Goal: Task Accomplishment & Management: Use online tool/utility

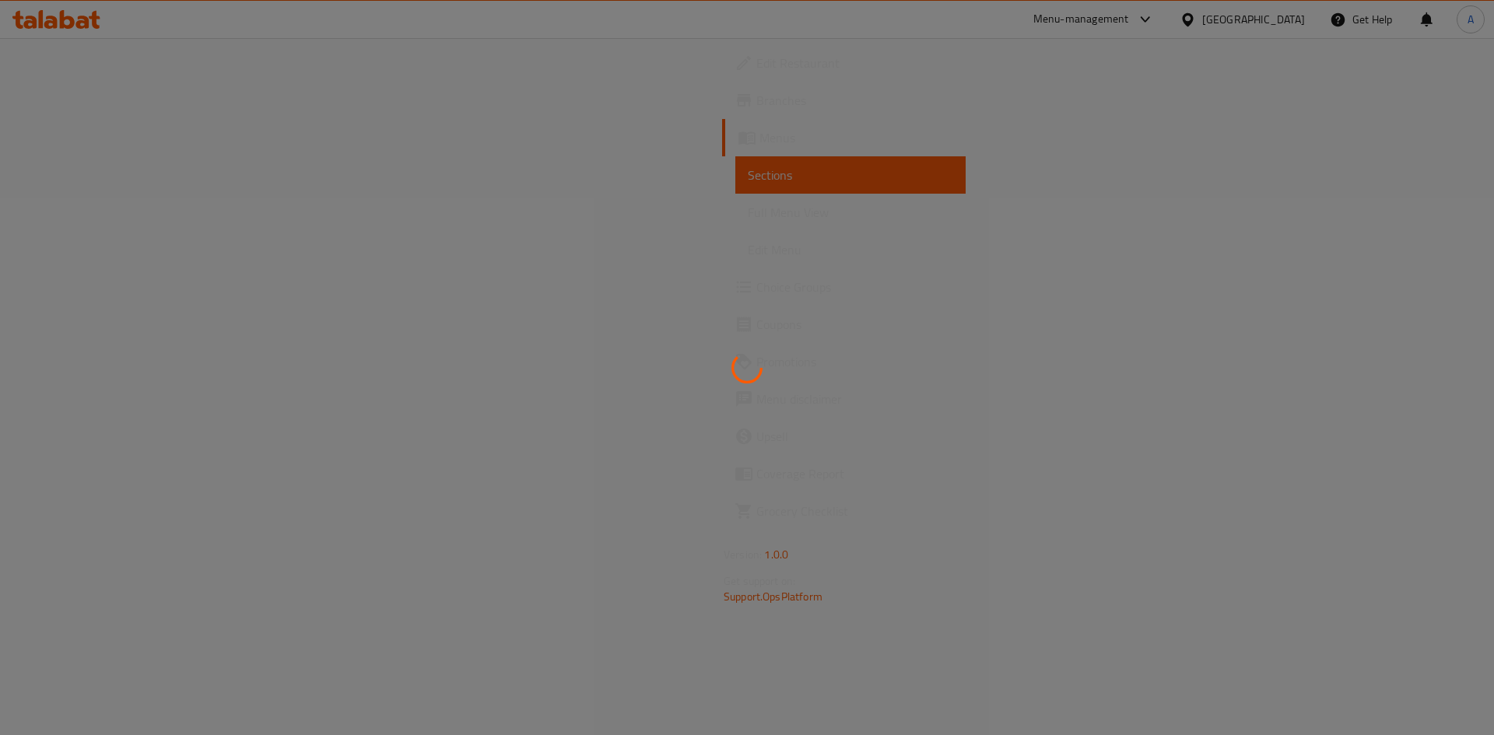
click at [304, 426] on div at bounding box center [747, 367] width 1494 height 735
drag, startPoint x: 0, startPoint y: 0, endPoint x: 441, endPoint y: 149, distance: 465.7
click at [532, 192] on div at bounding box center [747, 367] width 1494 height 735
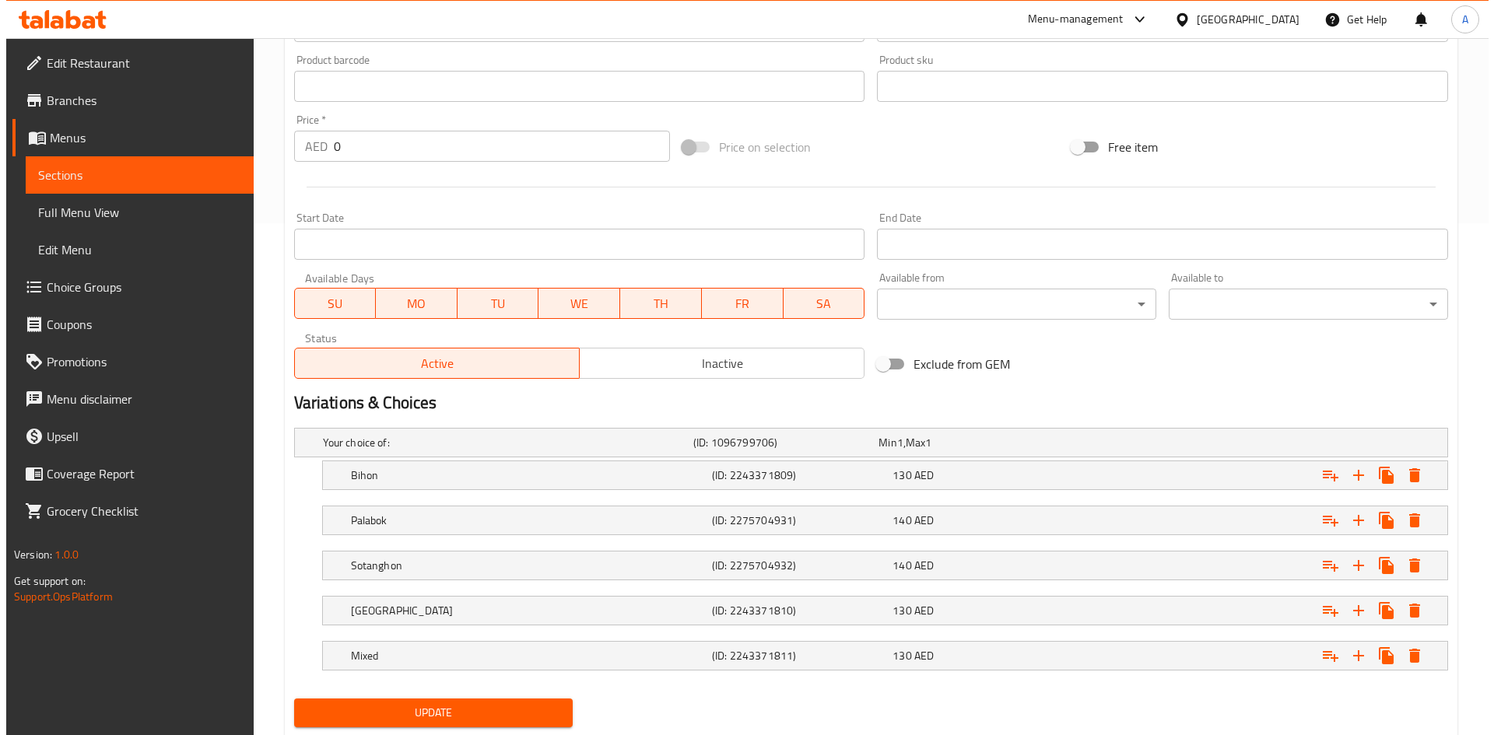
scroll to position [557, 0]
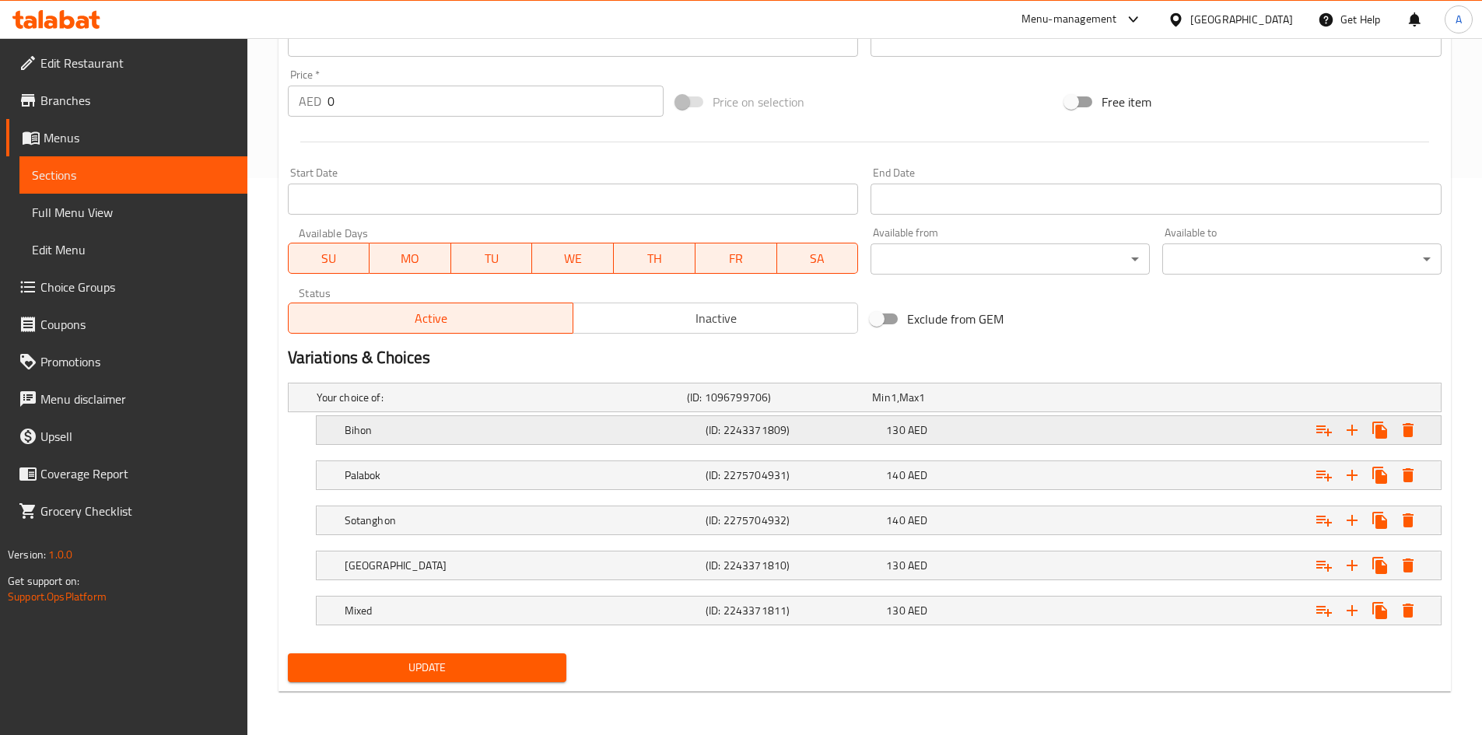
click at [1408, 430] on icon "Expand" at bounding box center [1408, 430] width 11 height 14
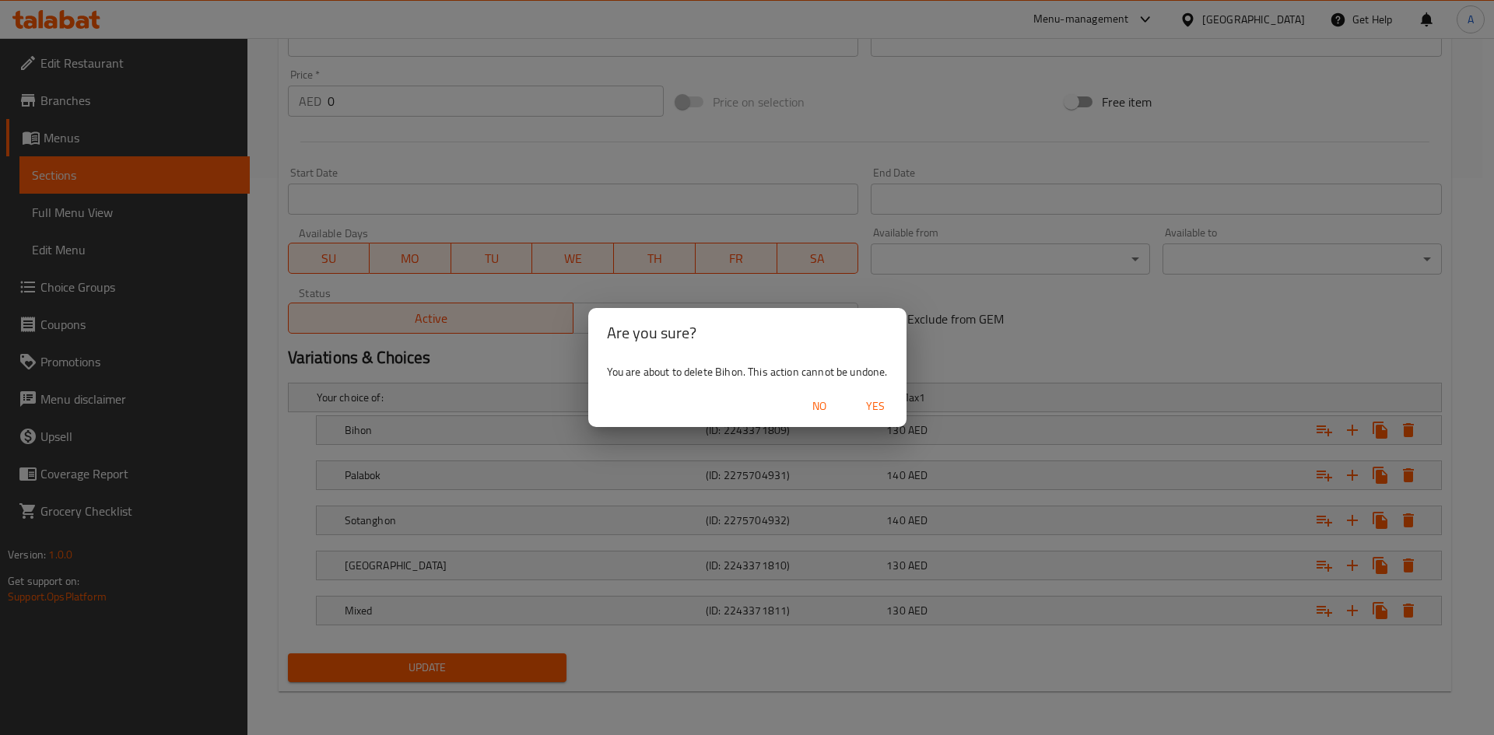
drag, startPoint x: 862, startPoint y: 397, endPoint x: 982, endPoint y: 425, distance: 123.2
click at [862, 396] on button "Yes" at bounding box center [875, 406] width 50 height 29
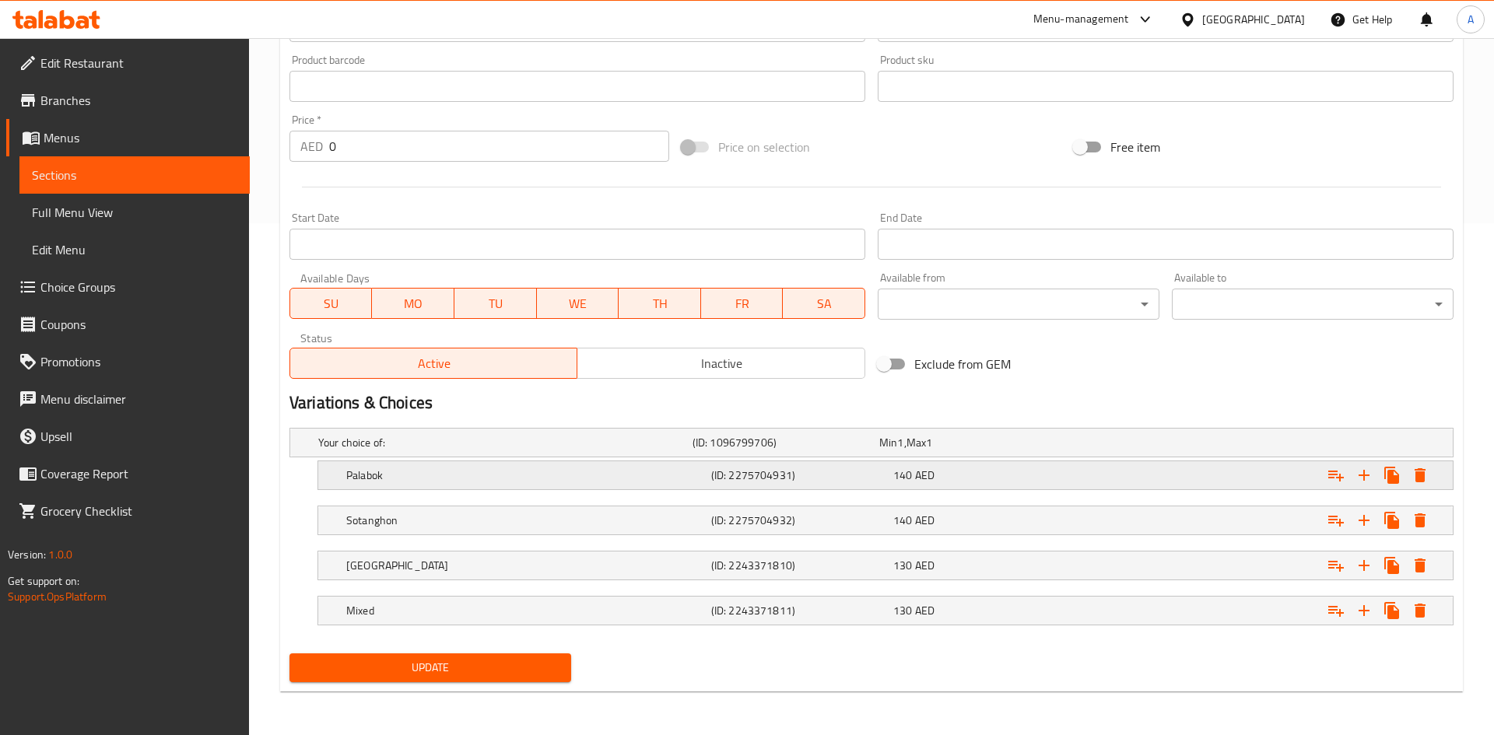
scroll to position [512, 0]
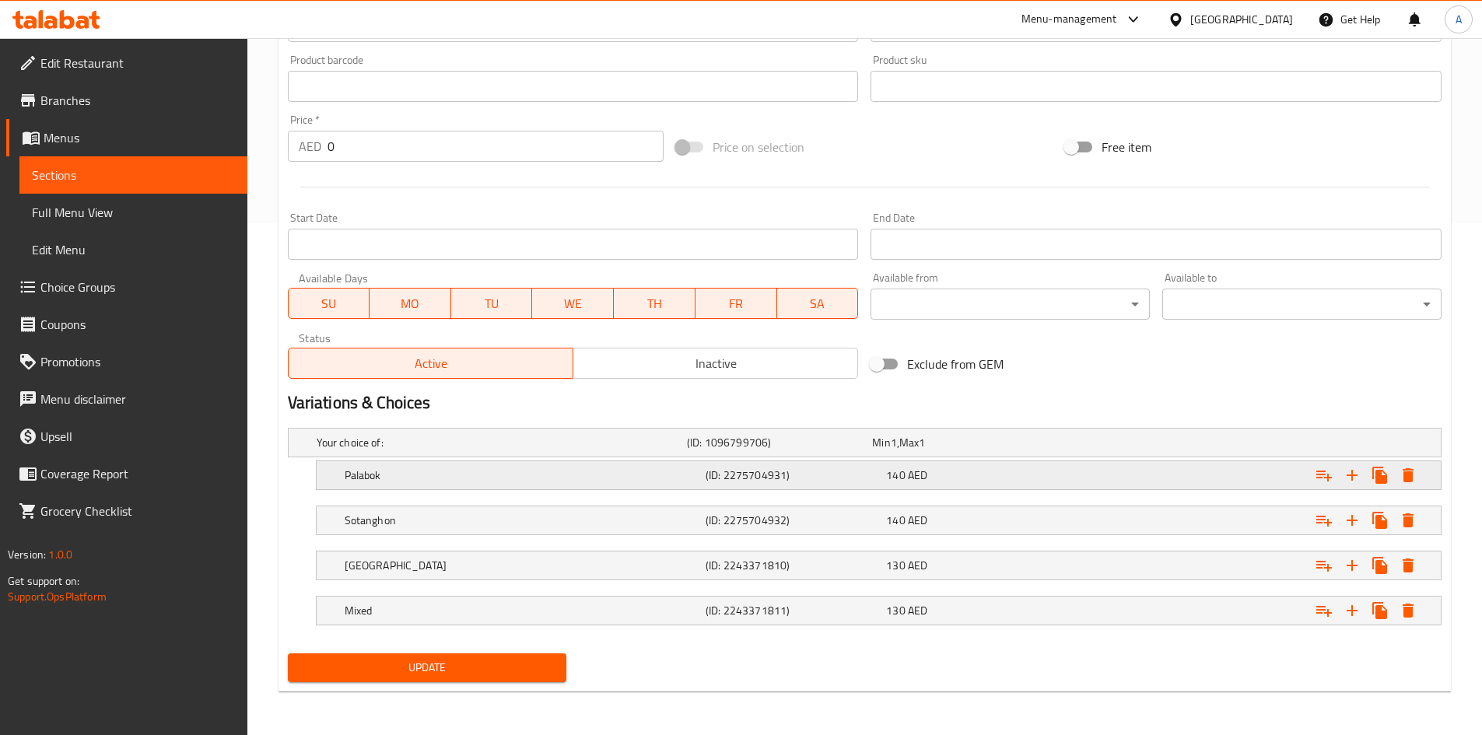
click at [1415, 468] on icon "Expand" at bounding box center [1408, 475] width 19 height 19
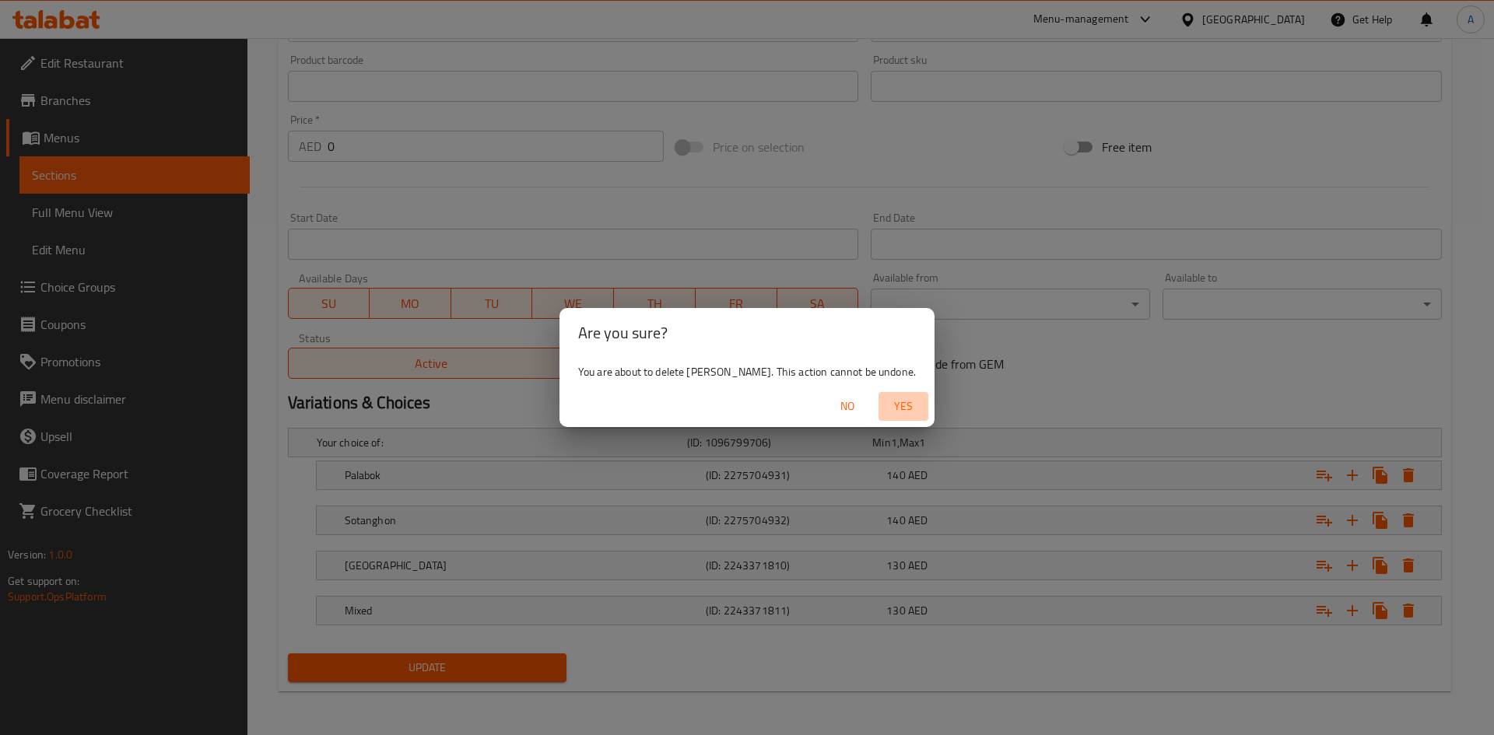
click at [884, 405] on span "Yes" at bounding box center [902, 406] width 37 height 19
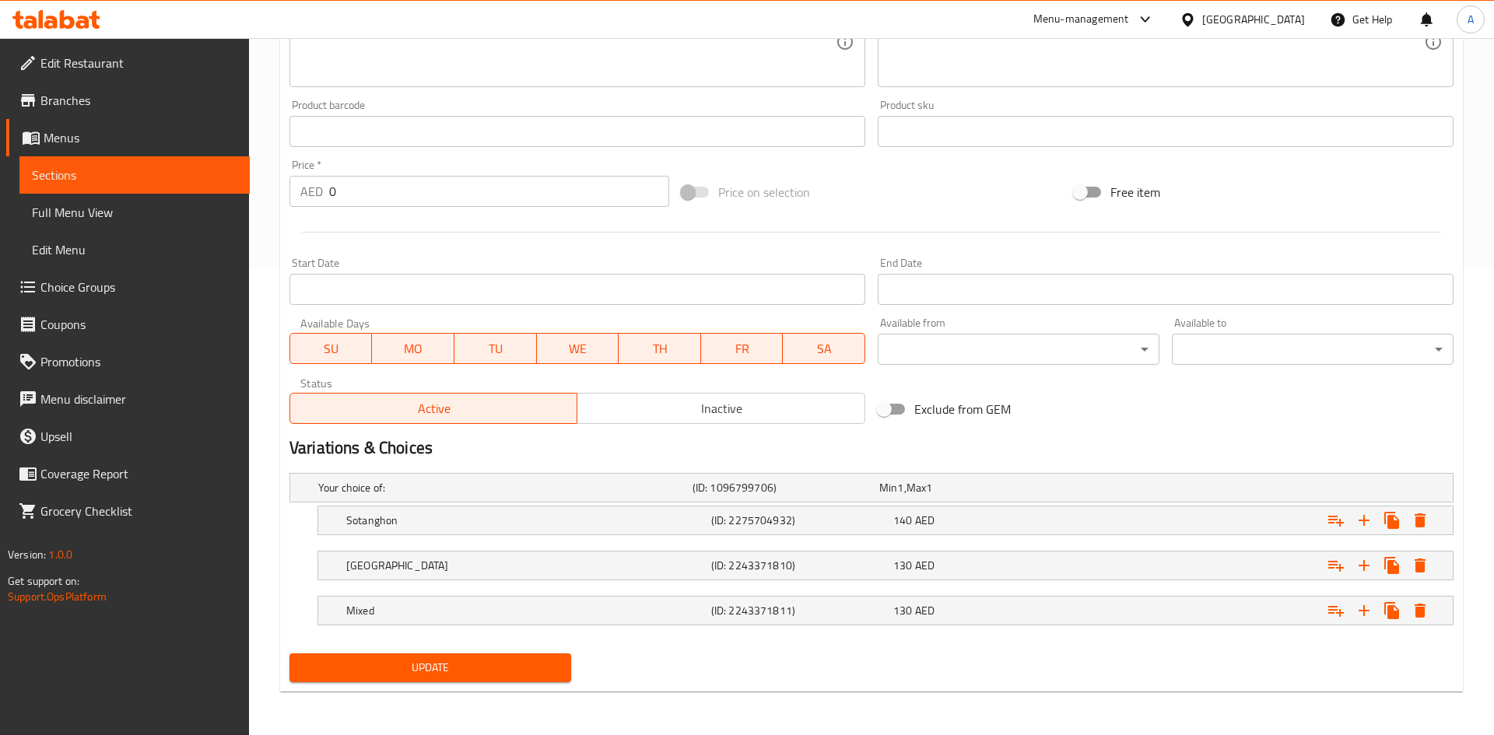
scroll to position [467, 0]
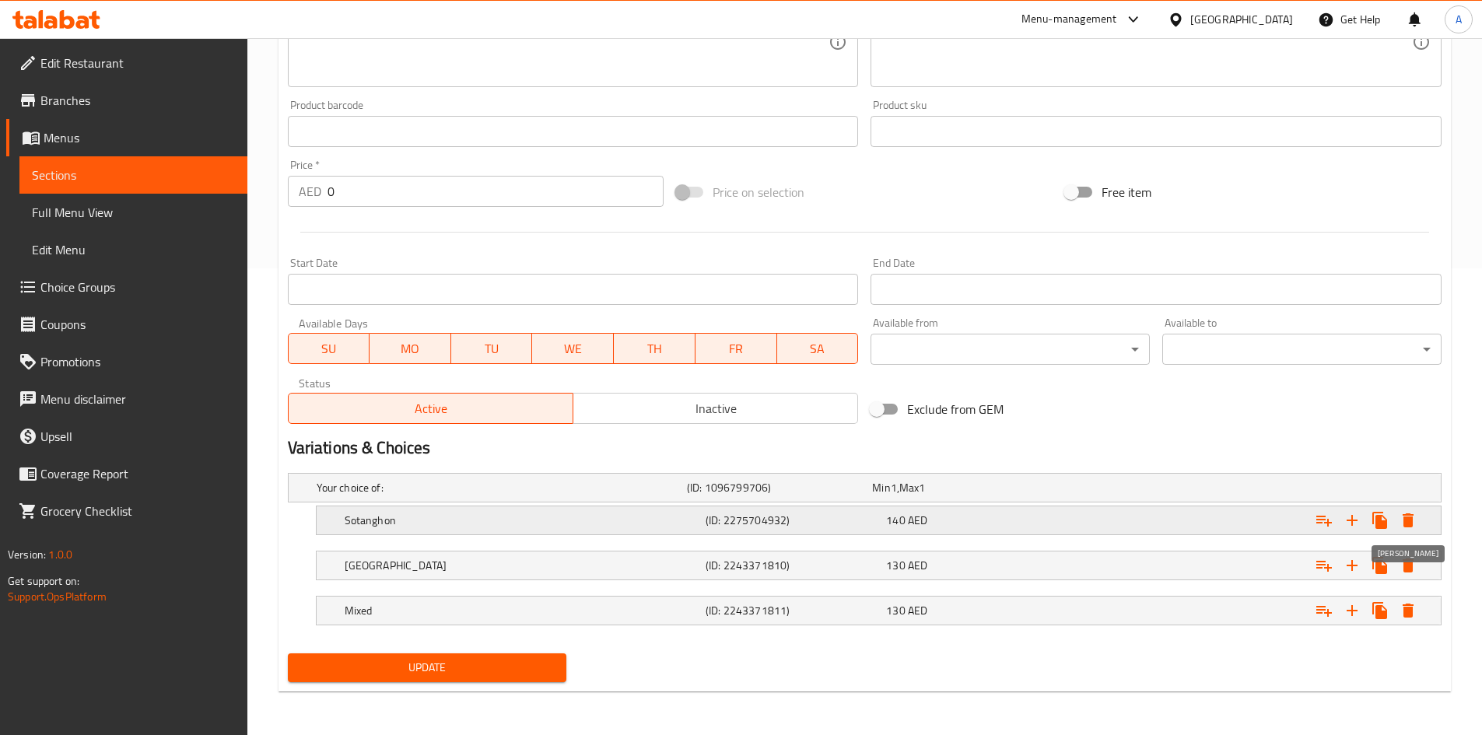
click at [1405, 526] on icon "Expand" at bounding box center [1408, 520] width 19 height 19
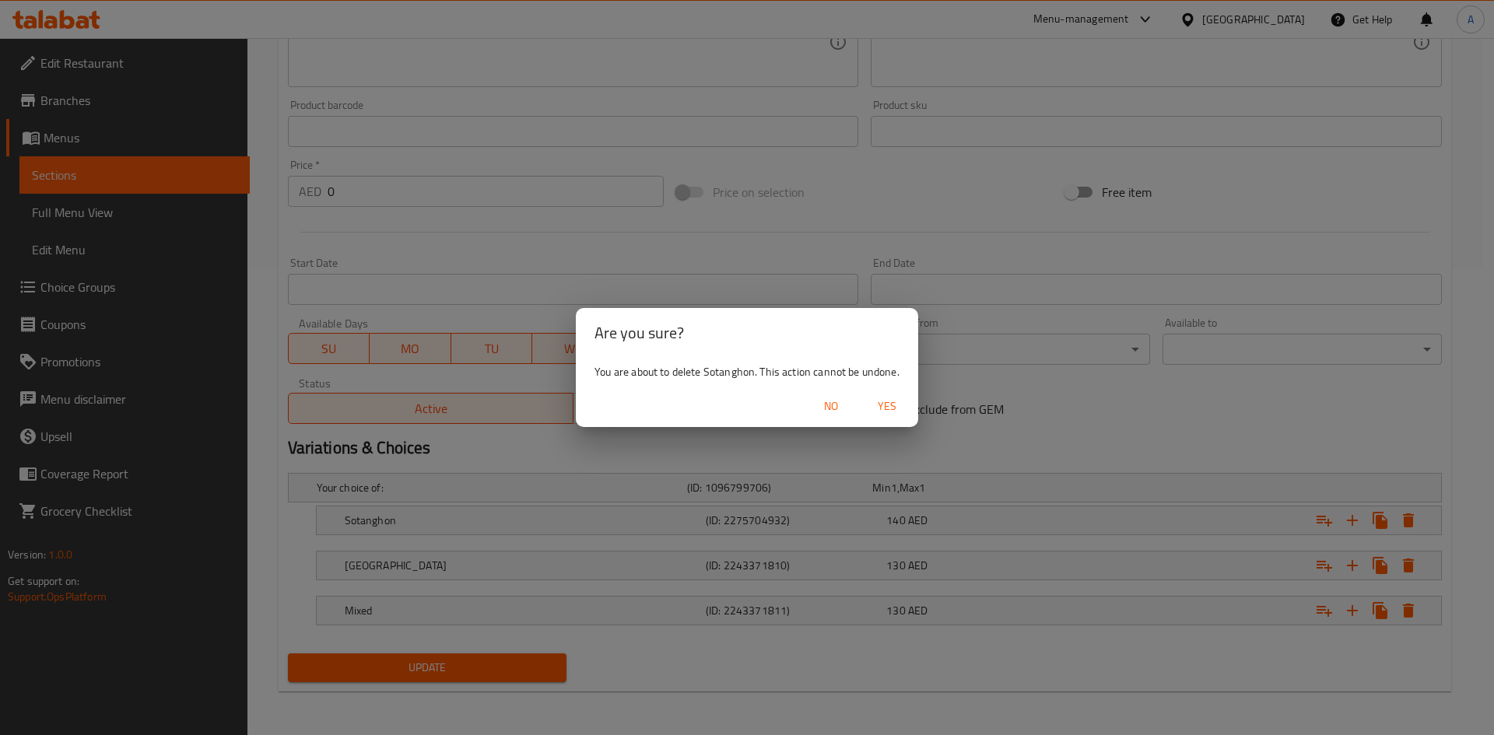
click at [895, 402] on span "Yes" at bounding box center [886, 406] width 37 height 19
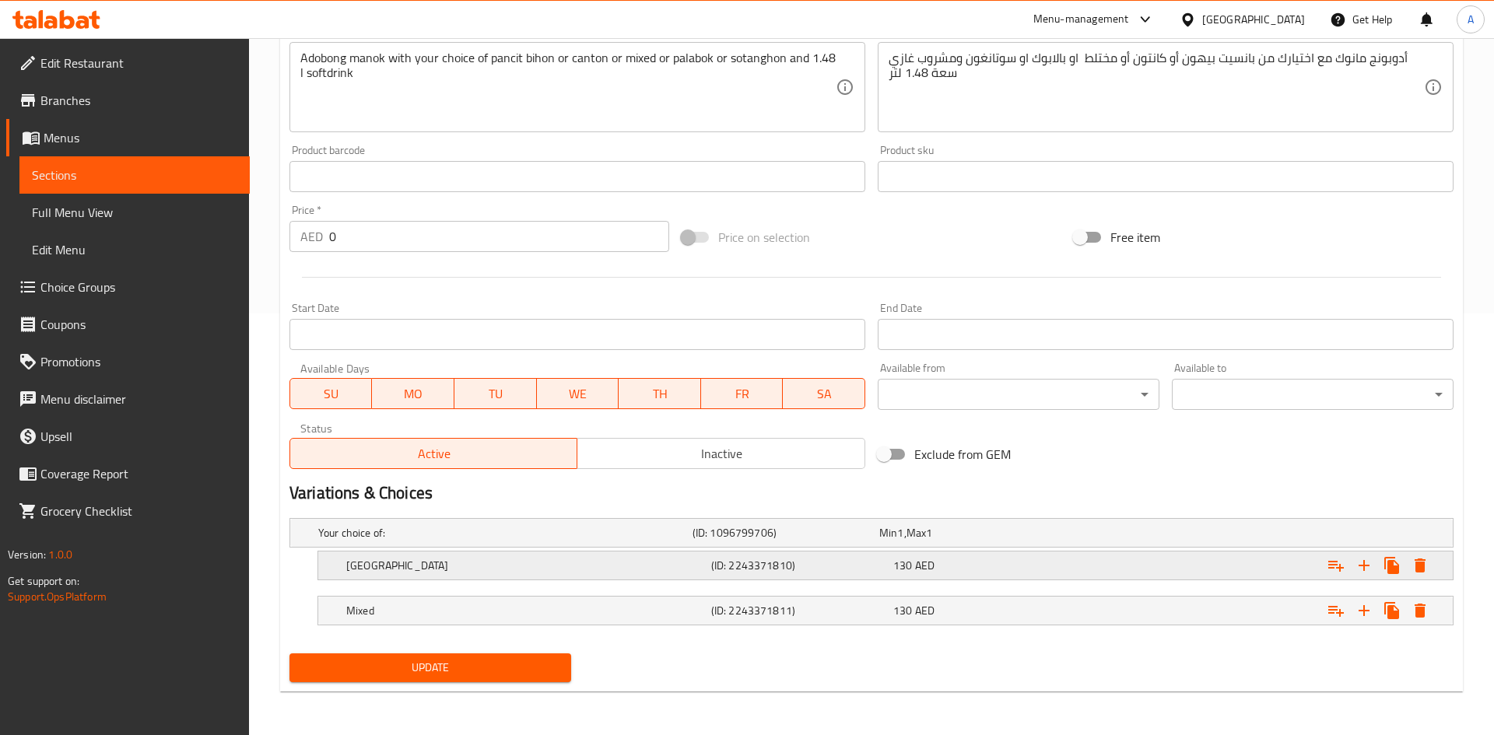
scroll to position [422, 0]
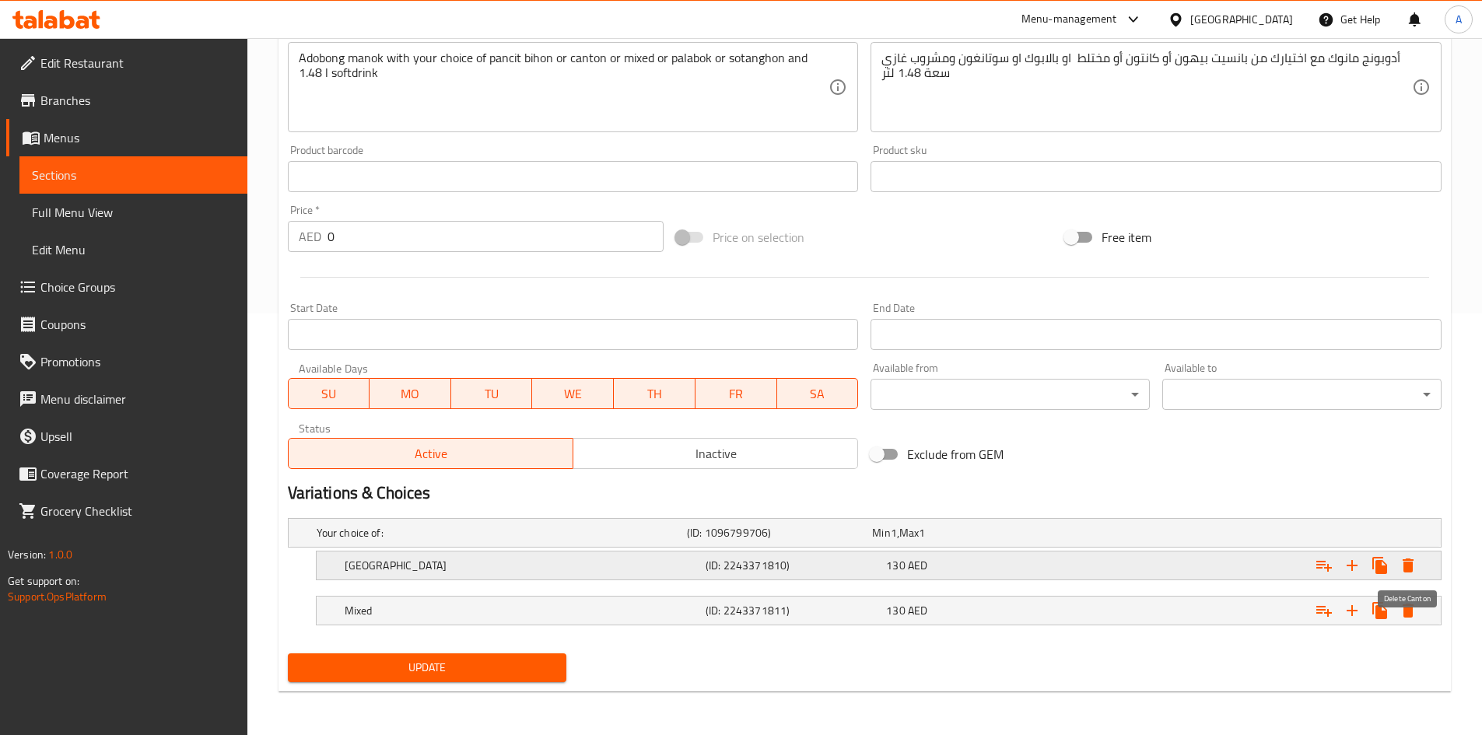
click at [1408, 559] on icon "Expand" at bounding box center [1408, 566] width 11 height 14
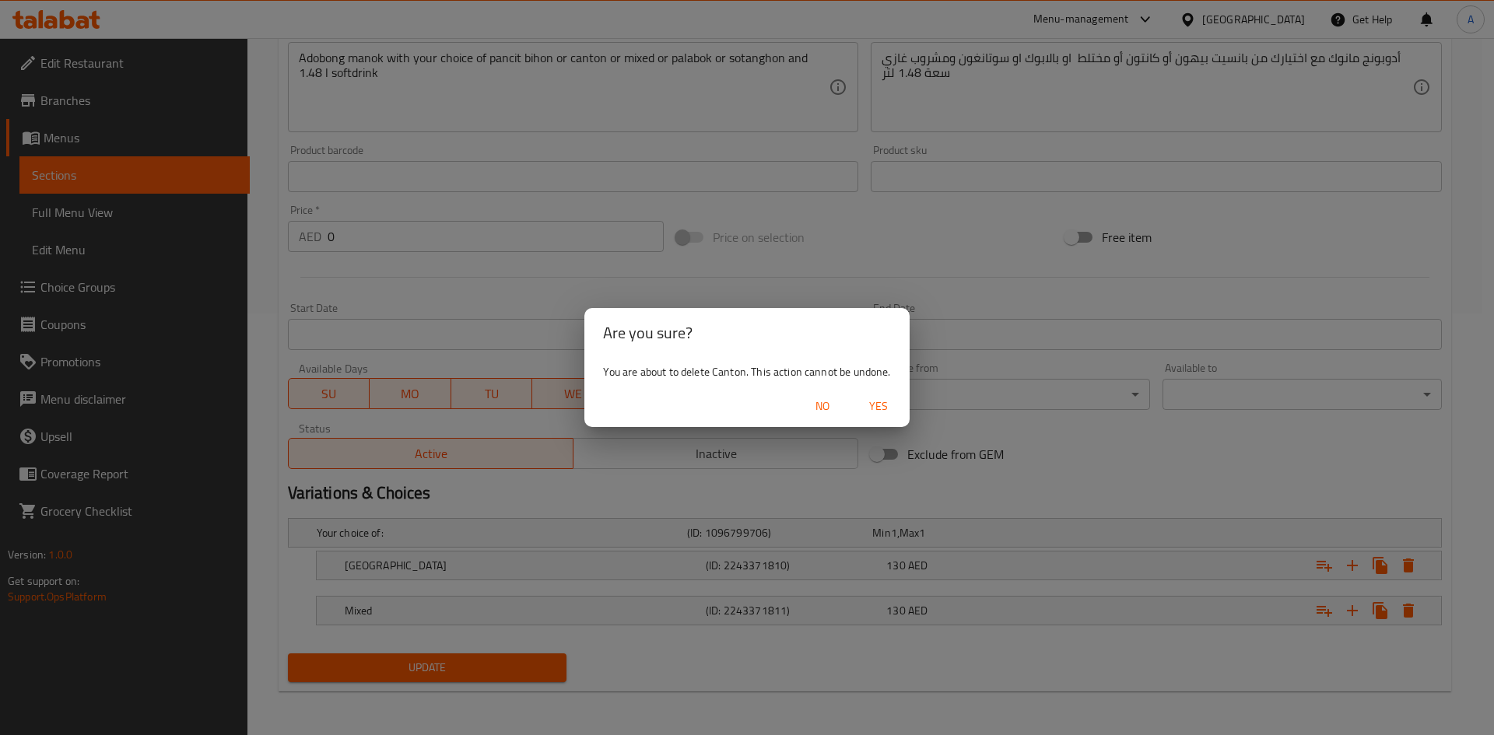
click at [877, 411] on span "Yes" at bounding box center [878, 406] width 37 height 19
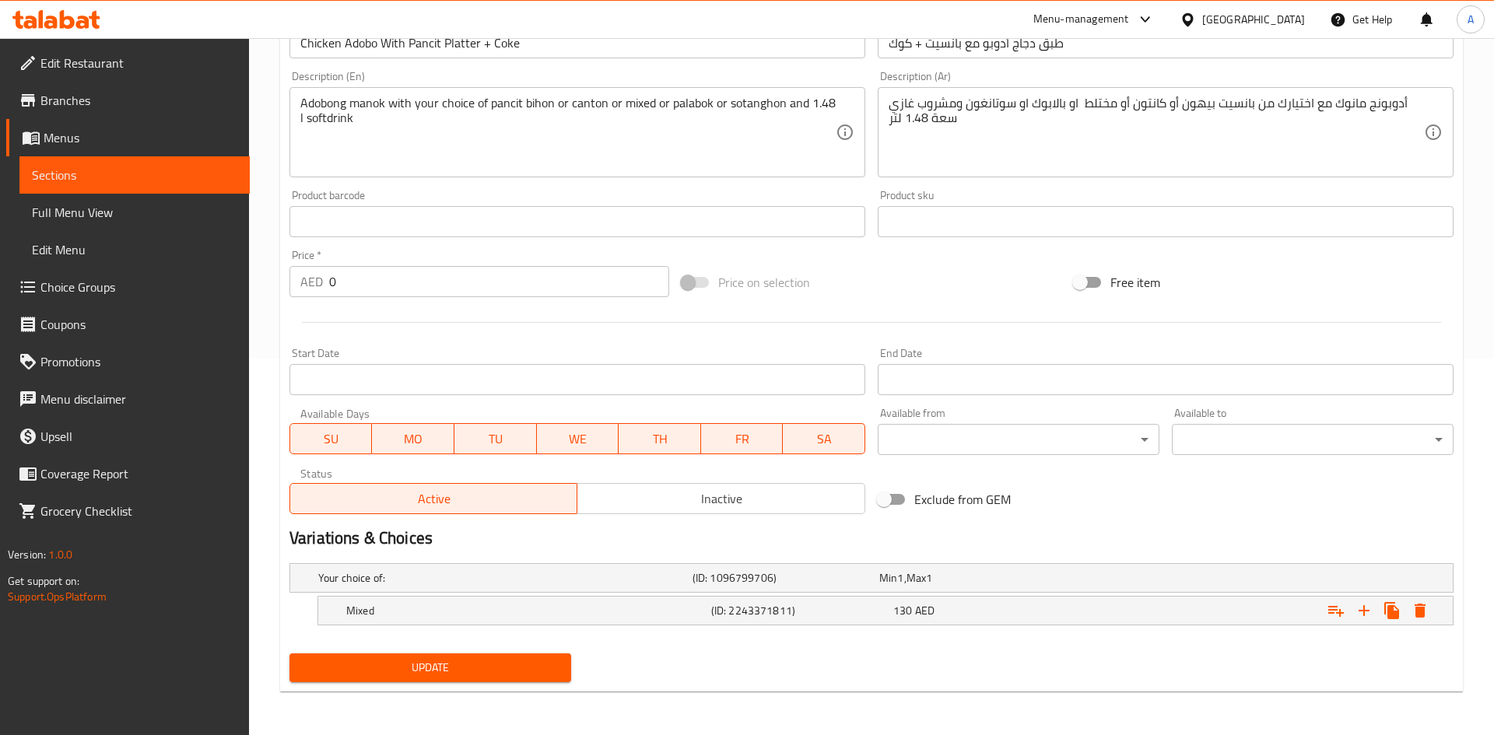
scroll to position [376, 0]
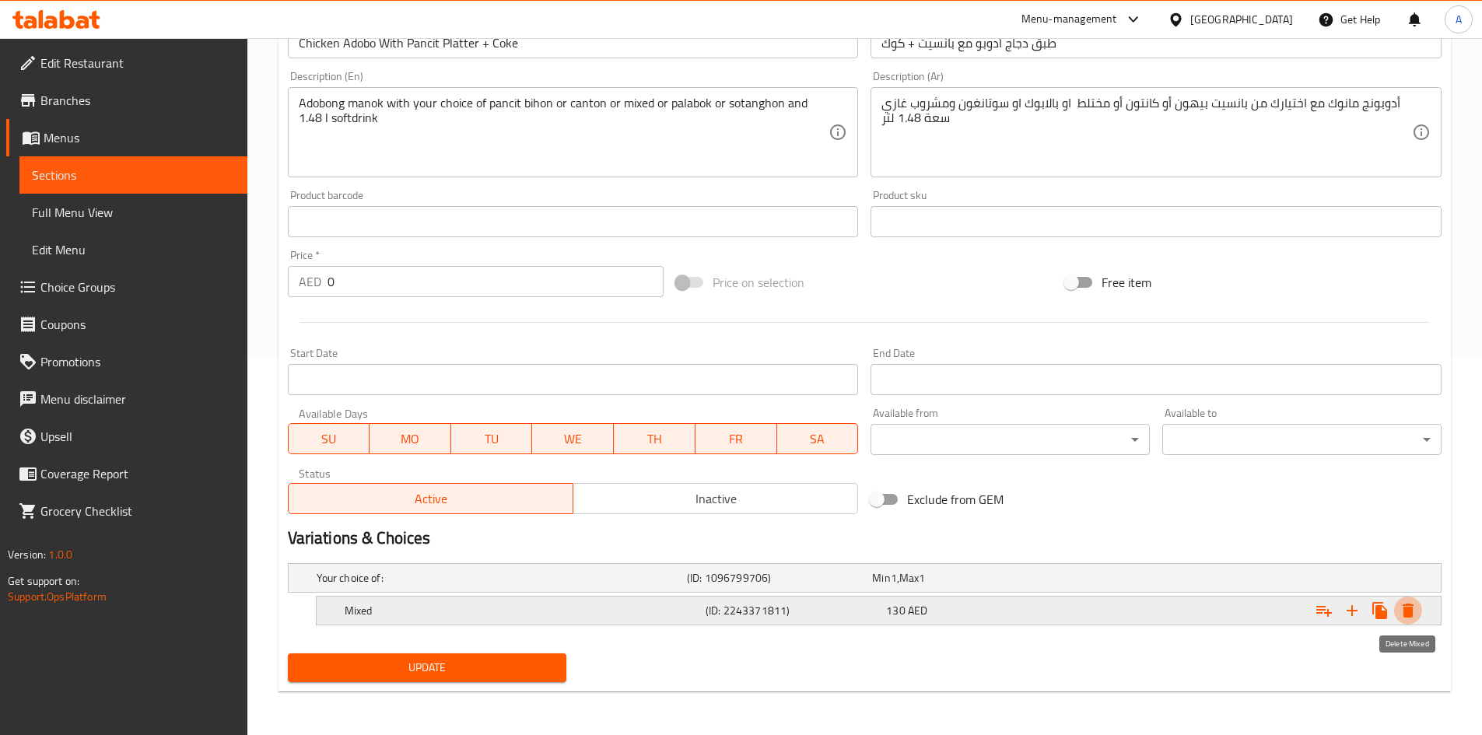
click at [1405, 606] on icon "Expand" at bounding box center [1408, 610] width 19 height 19
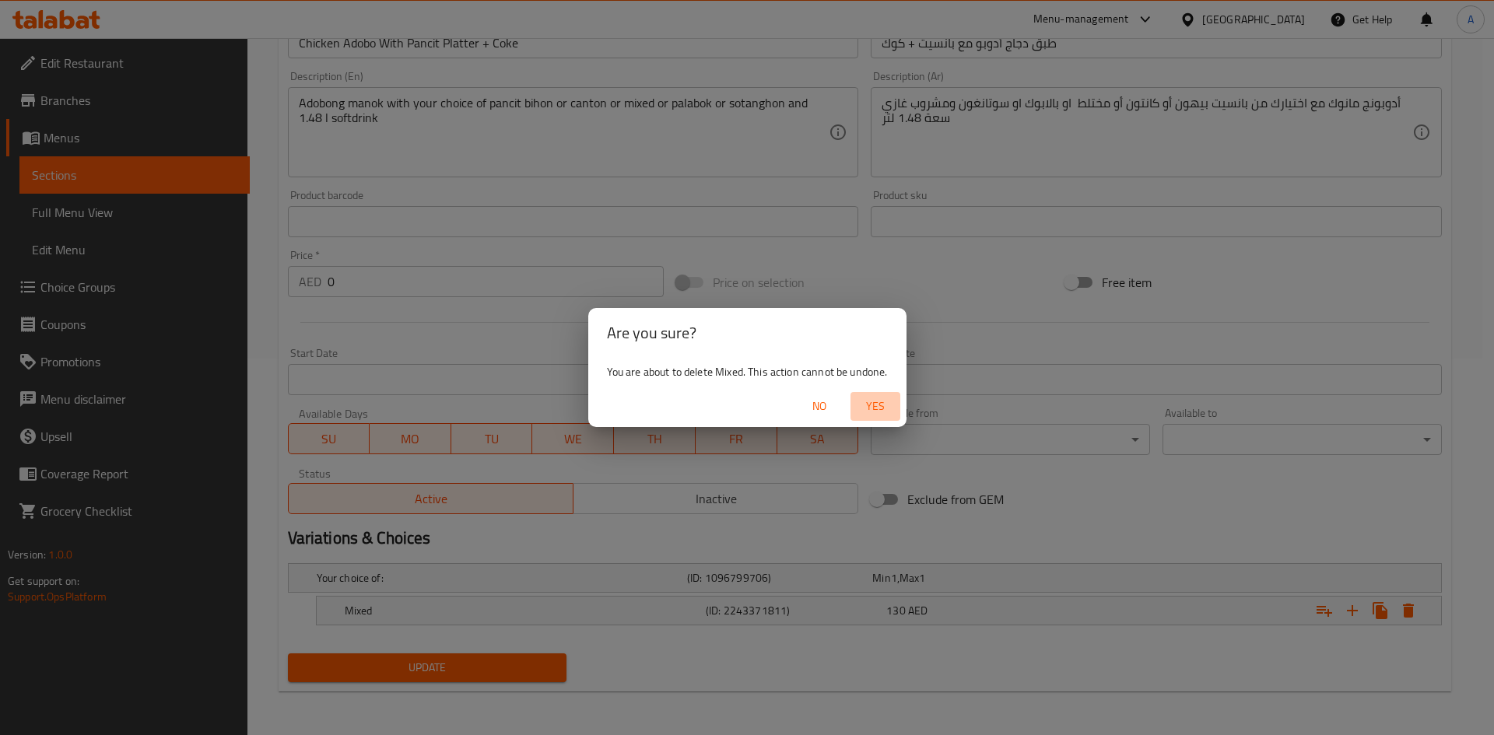
click at [874, 415] on span "Yes" at bounding box center [874, 406] width 37 height 19
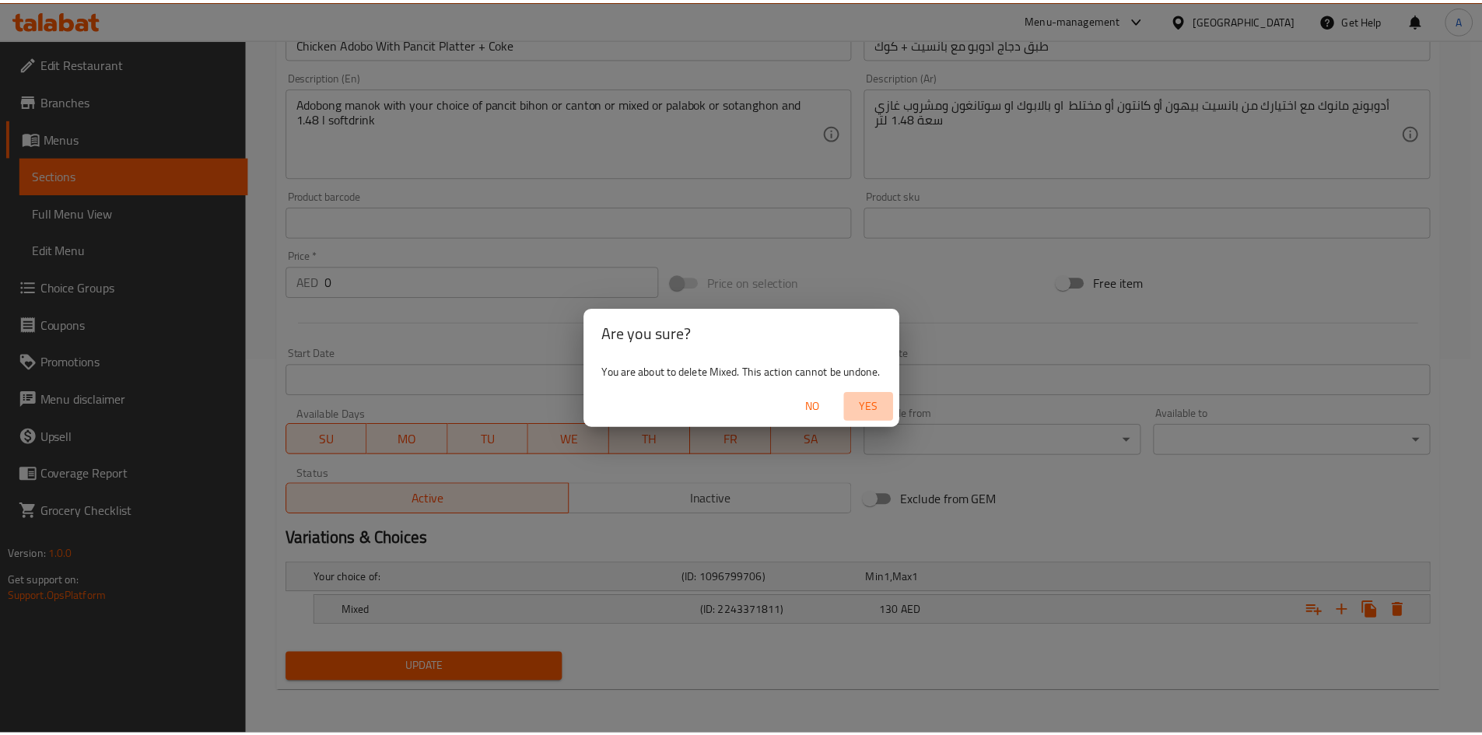
scroll to position [371, 0]
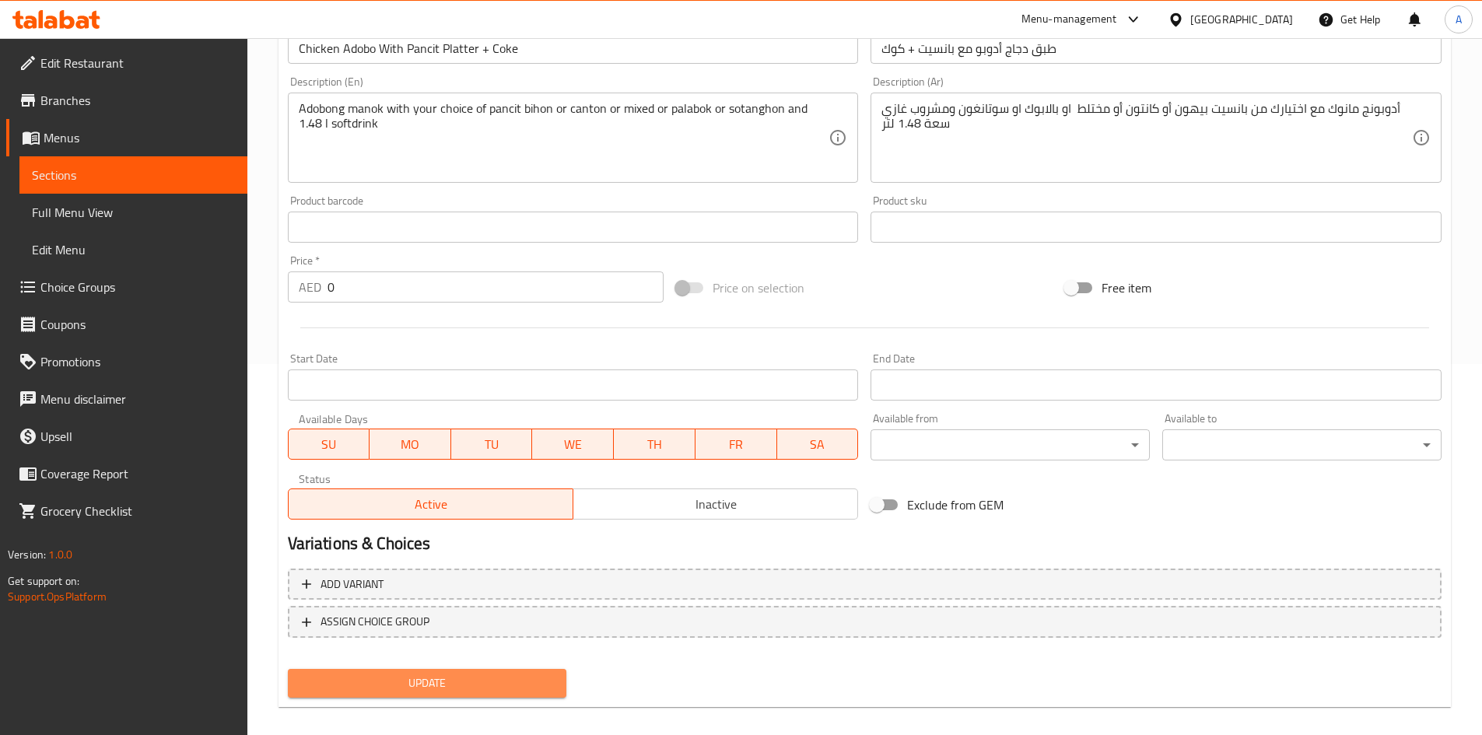
click at [520, 683] on span "Update" at bounding box center [427, 683] width 254 height 19
